Goal: Information Seeking & Learning: Learn about a topic

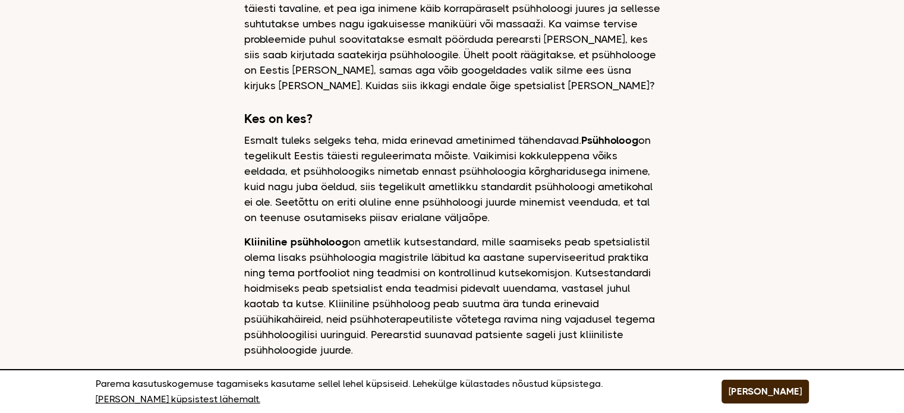
scroll to position [535, 0]
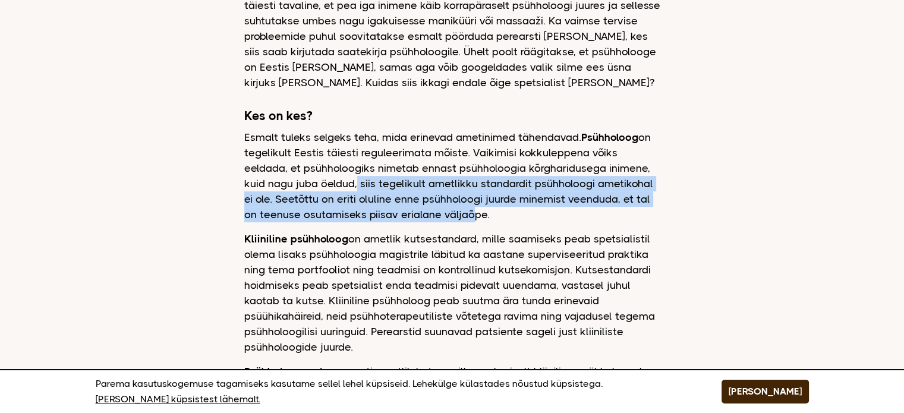
drag, startPoint x: 300, startPoint y: 176, endPoint x: 451, endPoint y: 218, distance: 156.8
click at [451, 218] on p "Esmalt tuleks selgeks teha, mida erinevad ametinimed tähendavad. Psühholoog on …" at bounding box center [452, 176] width 416 height 93
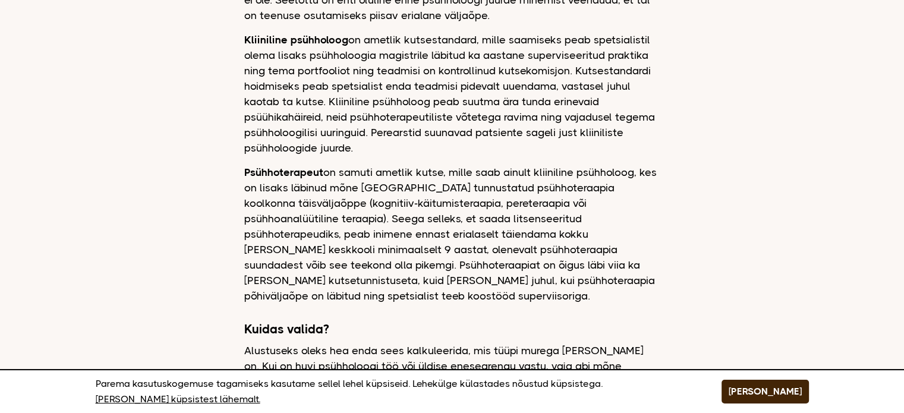
scroll to position [713, 0]
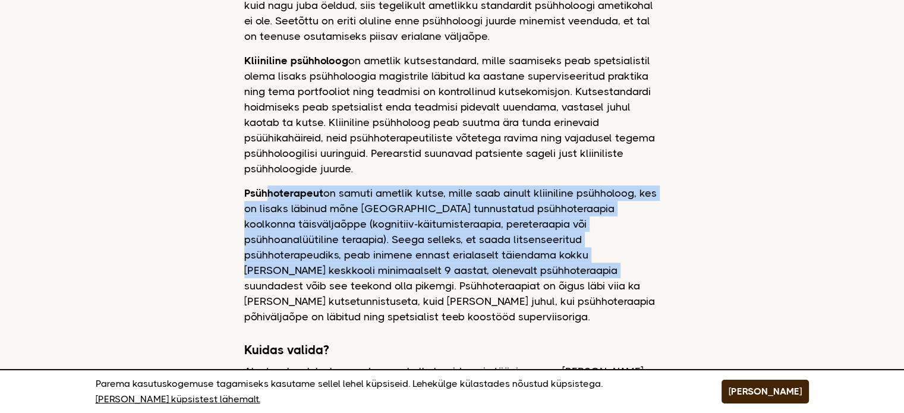
drag, startPoint x: 269, startPoint y: 193, endPoint x: 339, endPoint y: 268, distance: 102.2
click at [339, 268] on p "Psühhoterapeut on samuti ametlik kutse, mille saab ainult kliiniline psühholoog…" at bounding box center [452, 254] width 416 height 139
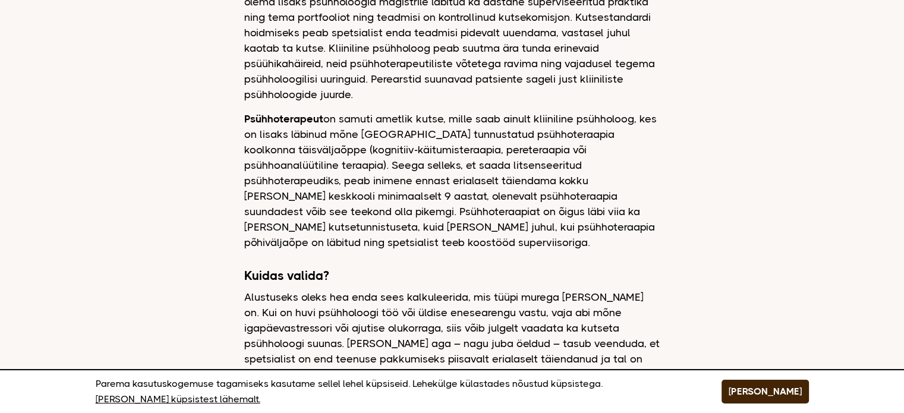
scroll to position [892, 0]
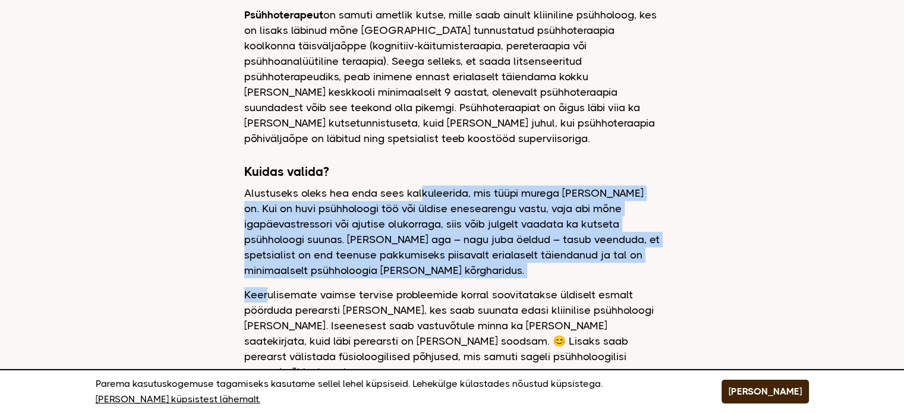
drag, startPoint x: 421, startPoint y: 177, endPoint x: 265, endPoint y: 276, distance: 185.2
click at [265, 276] on div "Kuidas valida psühholoogi? Dagmar Ainsoo 11 november, 2023 On hea meel tõdeda, …" at bounding box center [452, 97] width 416 height 1682
click at [264, 287] on p "Keerulisemate vaimse tervise probleemide korral soovitatakse üldiselt esmalt pö…" at bounding box center [452, 333] width 416 height 93
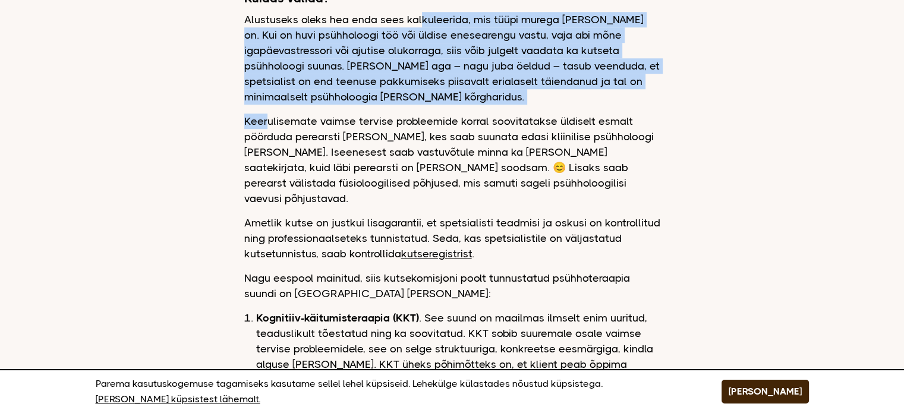
scroll to position [1129, 0]
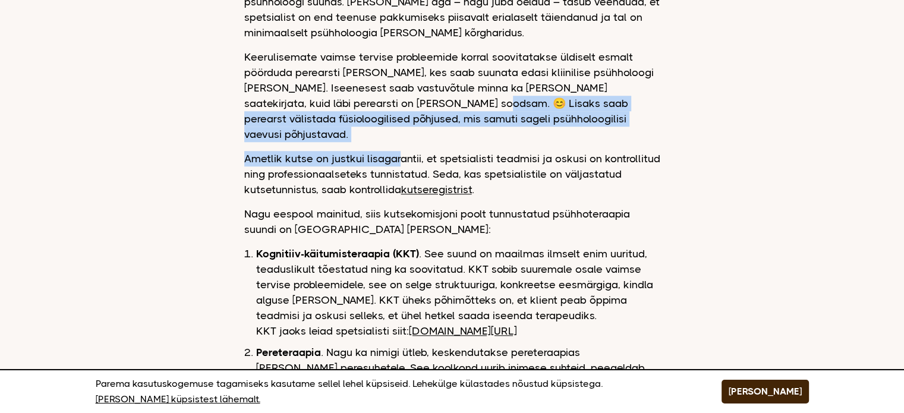
drag, startPoint x: 437, startPoint y: 93, endPoint x: 400, endPoint y: 131, distance: 53.4
click at [400, 151] on p "Ametlik kutse on justkui lisagarantii, et spetsialisti teadmisi ja oskusi on ko…" at bounding box center [452, 174] width 416 height 46
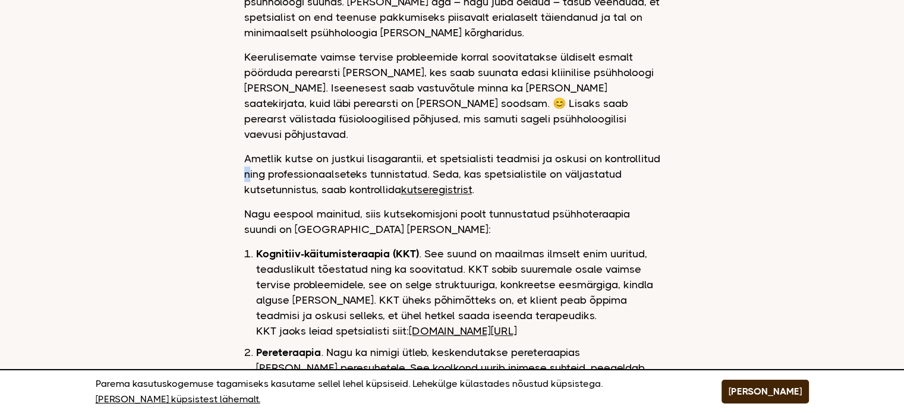
drag, startPoint x: 225, startPoint y: 139, endPoint x: 248, endPoint y: 142, distance: 22.8
click at [250, 151] on p "Ametlik kutse on justkui lisagarantii, et spetsialisti teadmisi ja oskusi on ko…" at bounding box center [452, 174] width 416 height 46
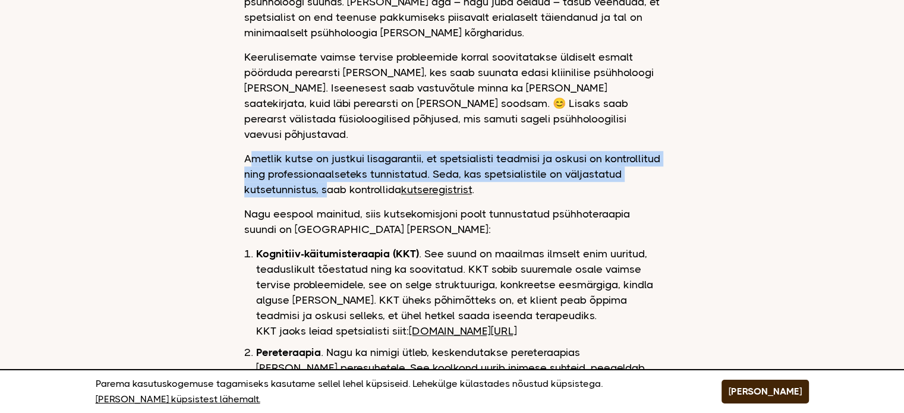
drag, startPoint x: 253, startPoint y: 132, endPoint x: 326, endPoint y: 153, distance: 75.6
click at [326, 153] on p "Ametlik kutse on justkui lisagarantii, et spetsialisti teadmisi ja oskusi on ko…" at bounding box center [452, 174] width 416 height 46
click at [323, 154] on p "Ametlik kutse on justkui lisagarantii, et spetsialisti teadmisi ja oskusi on ko…" at bounding box center [452, 174] width 416 height 46
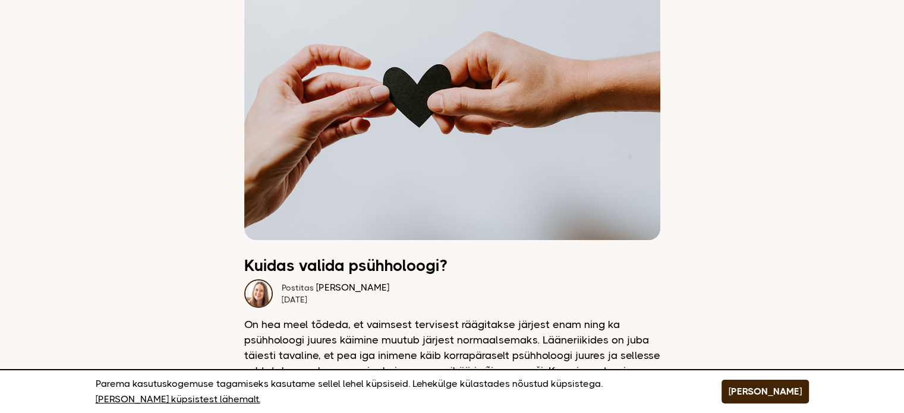
scroll to position [0, 0]
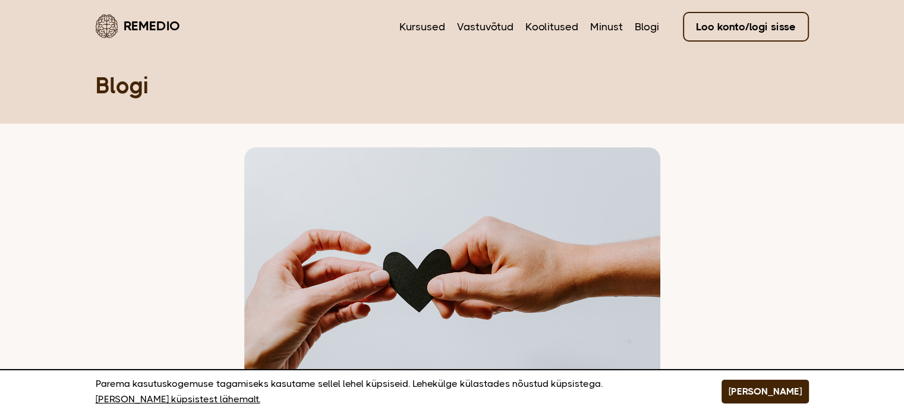
click at [587, 20] on nav "Kursused Vastuvõtud Koolitused Minust Blogi Loo konto/logi sisse" at bounding box center [604, 26] width 410 height 28
click at [598, 23] on link "Minust" at bounding box center [606, 26] width 33 height 15
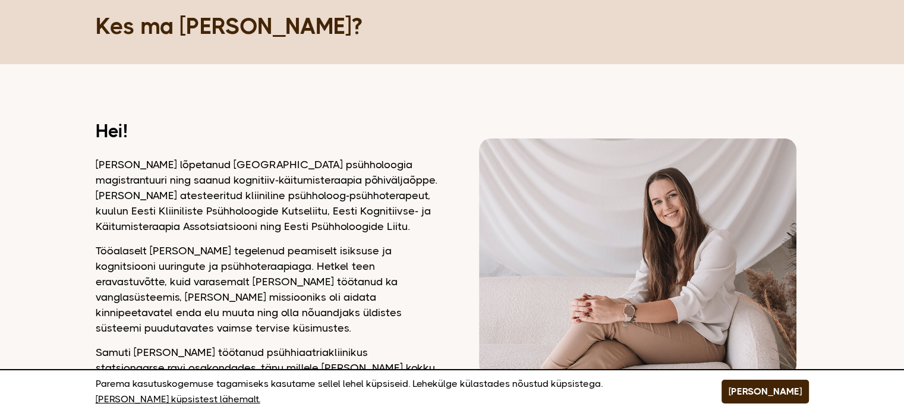
scroll to position [119, 0]
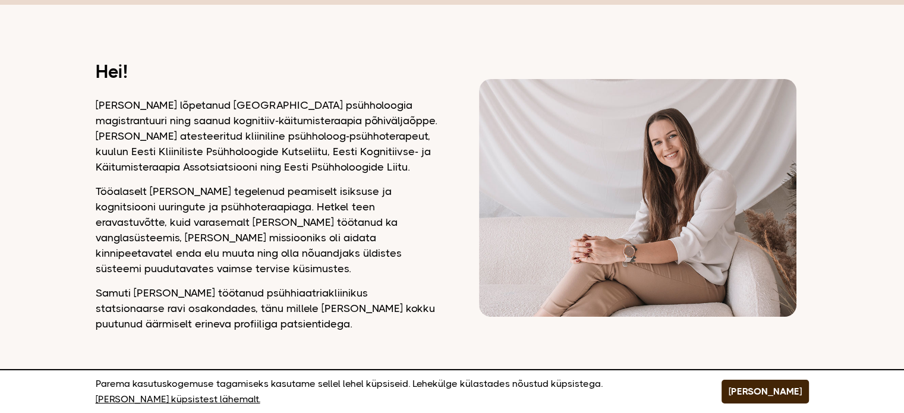
click at [626, 161] on img at bounding box center [637, 198] width 317 height 238
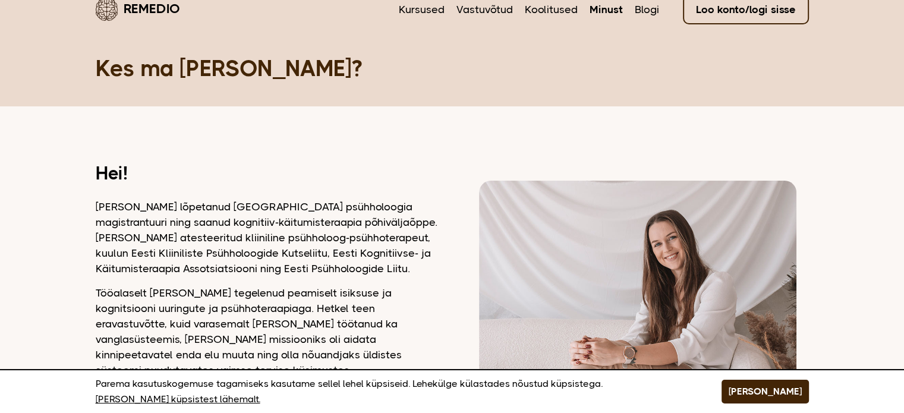
scroll to position [0, 0]
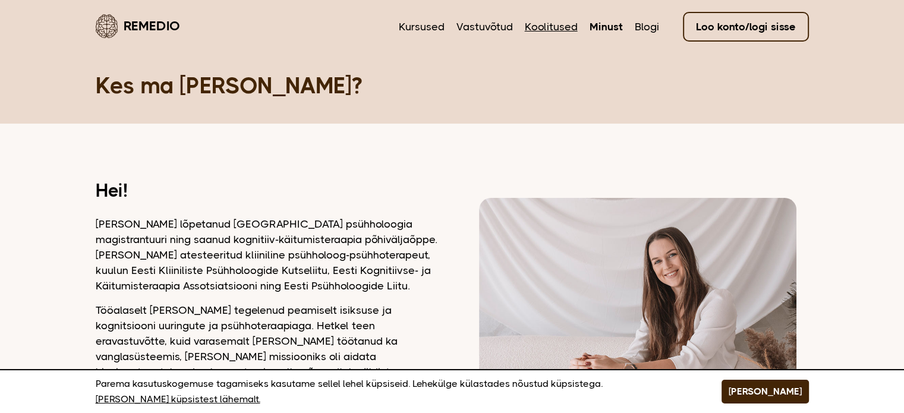
click at [546, 30] on link "Koolitused" at bounding box center [551, 26] width 53 height 15
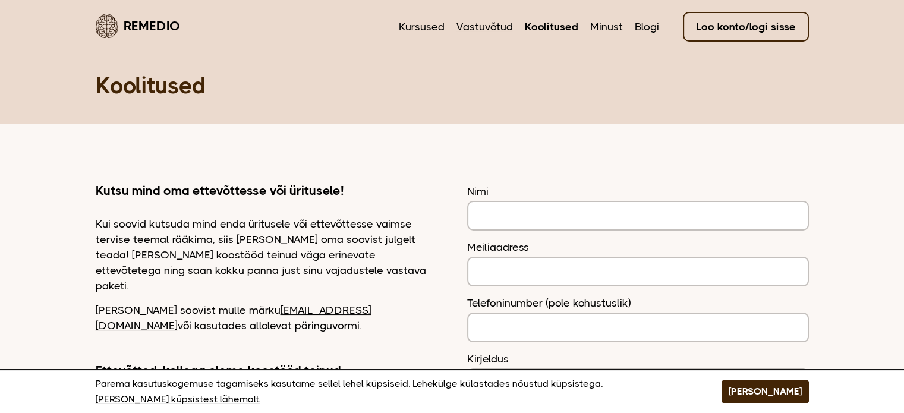
click at [489, 30] on link "Vastuvõtud" at bounding box center [485, 26] width 56 height 15
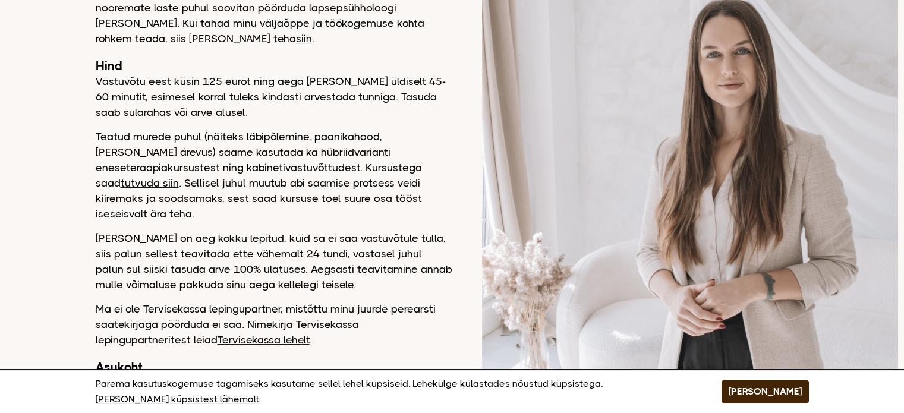
scroll to position [178, 0]
